Goal: Entertainment & Leisure: Consume media (video, audio)

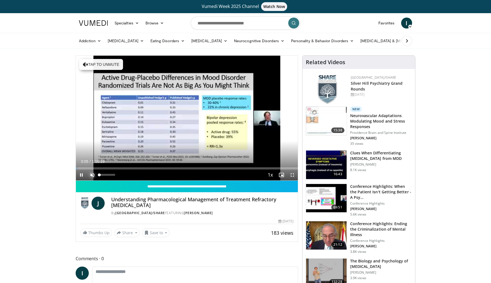
click at [92, 175] on span "Video Player" at bounding box center [92, 174] width 11 height 11
click at [81, 174] on span "Video Player" at bounding box center [81, 174] width 11 height 11
